Goal: Task Accomplishment & Management: Use online tool/utility

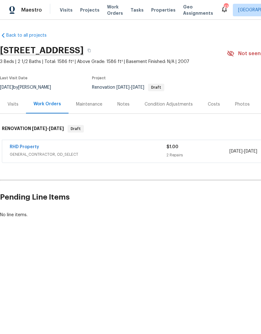
click at [32, 148] on link "RHD Property" at bounding box center [24, 147] width 29 height 4
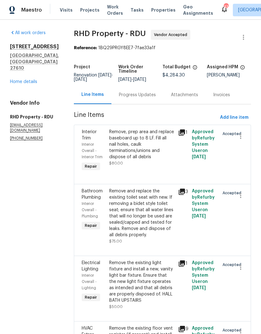
click at [18, 79] on link "Home details" at bounding box center [23, 81] width 27 height 4
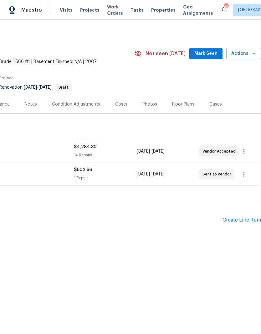
click at [250, 222] on div "Create Line Item" at bounding box center [241, 220] width 38 height 6
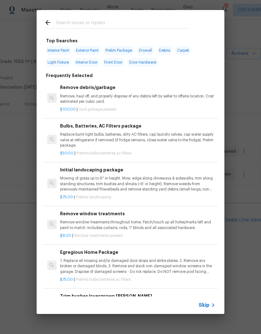
click at [144, 25] on input "text" at bounding box center [122, 23] width 133 height 9
type input "Carpet"
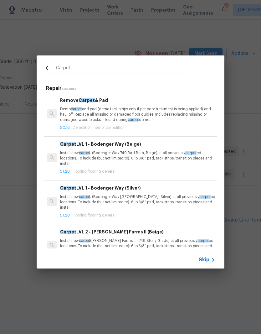
click at [145, 161] on p "Install new carpet . (Bodenger Way 749 Bird Bath, Beige) at all previously carp…" at bounding box center [137, 158] width 155 height 16
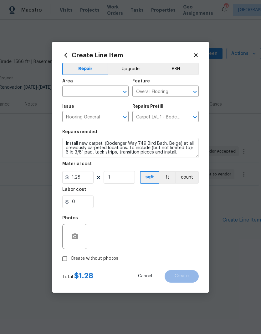
click at [145, 161] on section "Repairs needed Install new carpet. (Bodenger Way 749 Bird Bath, Beige) at all p…" at bounding box center [130, 169] width 136 height 86
click at [122, 183] on input "1" at bounding box center [119, 177] width 31 height 13
click at [132, 202] on div "0" at bounding box center [130, 201] width 136 height 13
click at [124, 180] on input "1" at bounding box center [119, 177] width 31 height 13
type input "1000"
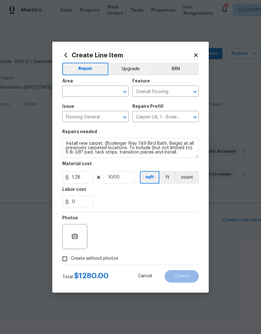
click at [132, 198] on div "0" at bounding box center [130, 201] width 136 height 13
click at [107, 89] on input "text" at bounding box center [86, 92] width 49 height 10
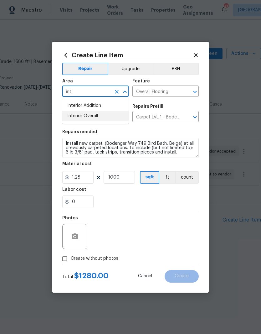
click at [109, 117] on li "Interior Overall" at bounding box center [95, 116] width 66 height 10
type input "Interior Overall"
click at [133, 198] on div "0" at bounding box center [130, 201] width 136 height 13
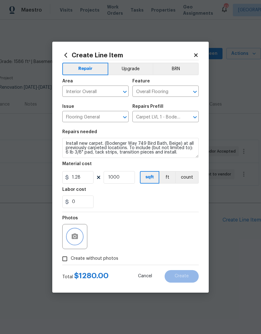
click at [79, 239] on button "button" at bounding box center [74, 236] width 15 height 15
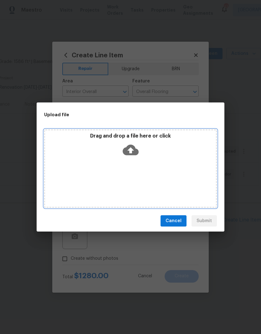
click at [164, 157] on div "Drag and drop a file here or click" at bounding box center [130, 146] width 171 height 27
